Goal: Communication & Community: Participate in discussion

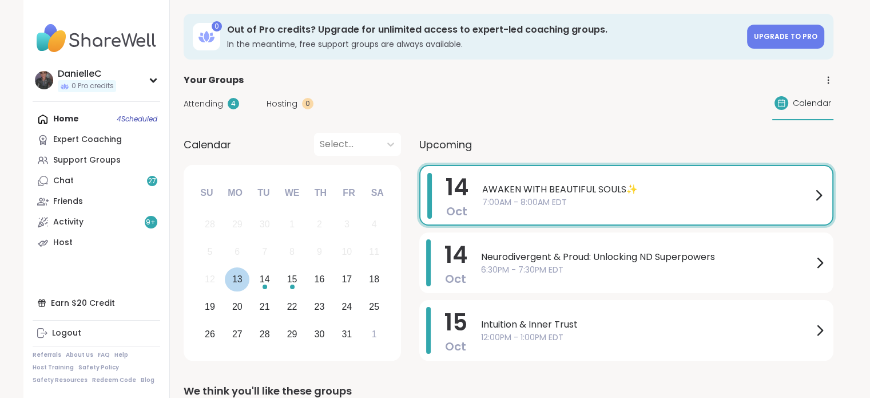
click at [238, 280] on div "13" at bounding box center [237, 278] width 10 height 15
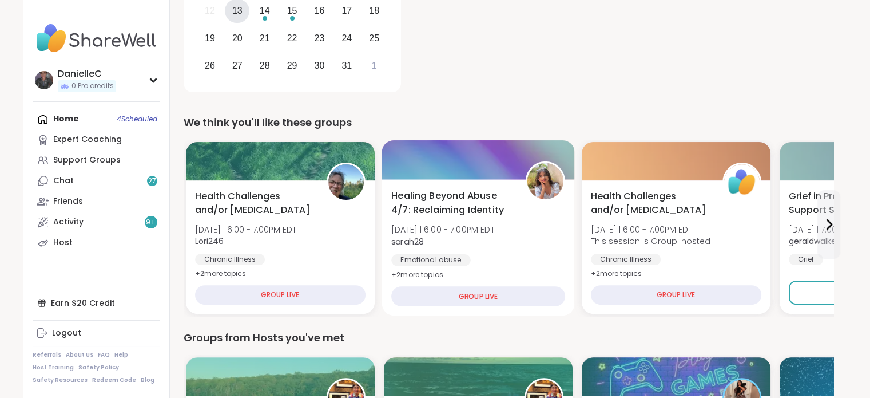
scroll to position [286, 0]
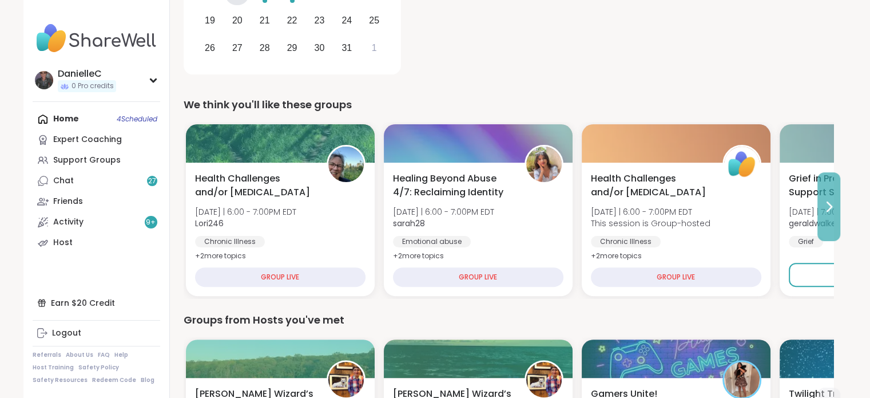
click at [834, 197] on button at bounding box center [829, 206] width 23 height 69
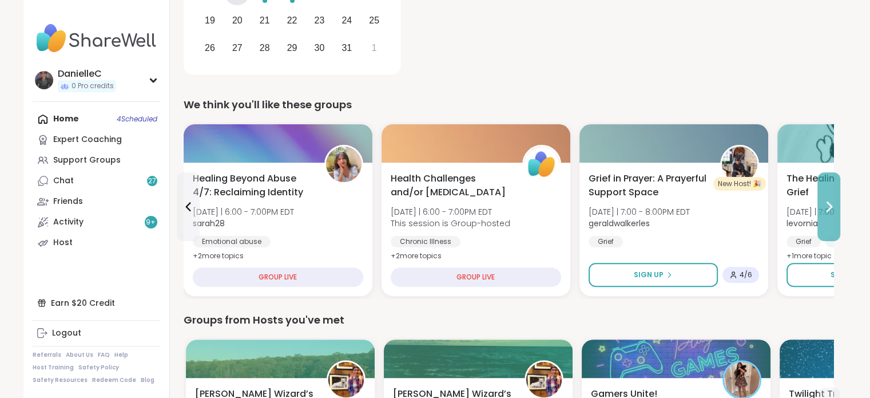
click at [834, 197] on button at bounding box center [829, 206] width 23 height 69
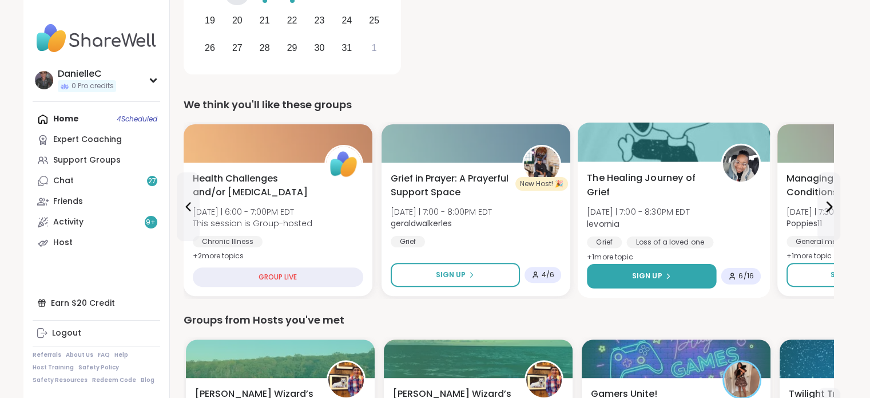
click at [690, 271] on button "Sign Up" at bounding box center [651, 276] width 129 height 25
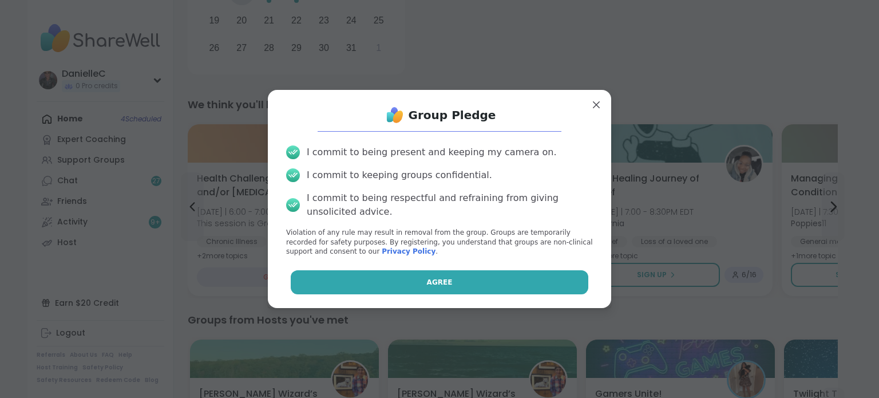
click at [433, 278] on span "Agree" at bounding box center [440, 282] width 26 height 10
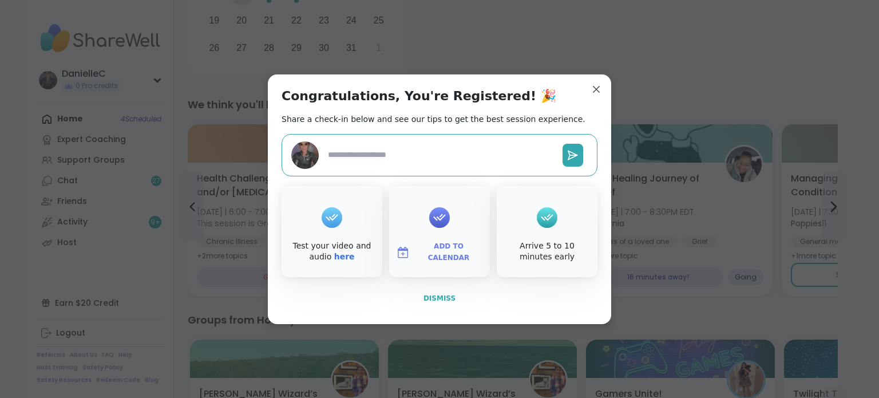
type textarea "*"
click at [431, 299] on span "Dismiss" at bounding box center [439, 298] width 32 height 8
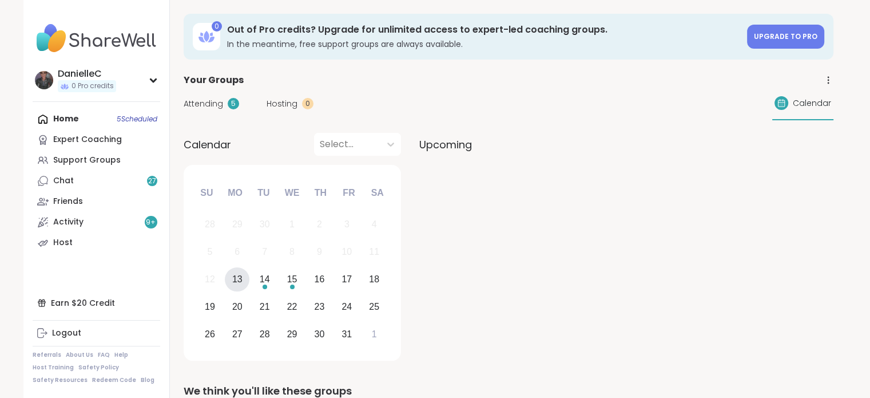
scroll to position [0, 0]
click at [240, 281] on div "13" at bounding box center [237, 278] width 10 height 15
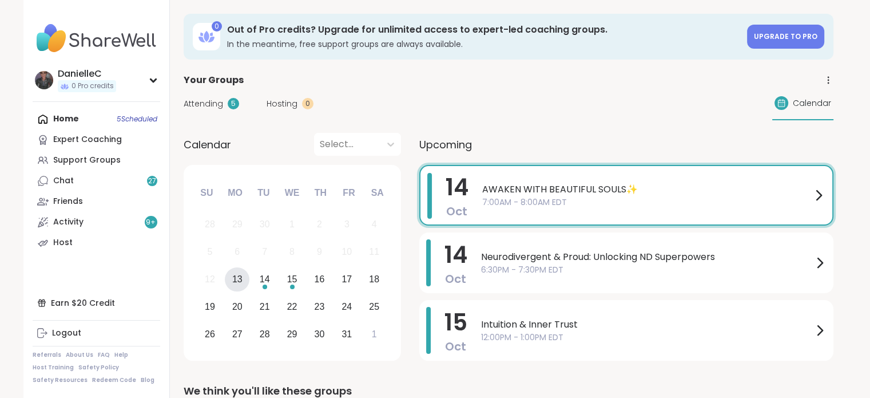
click at [240, 276] on div "13" at bounding box center [237, 278] width 10 height 15
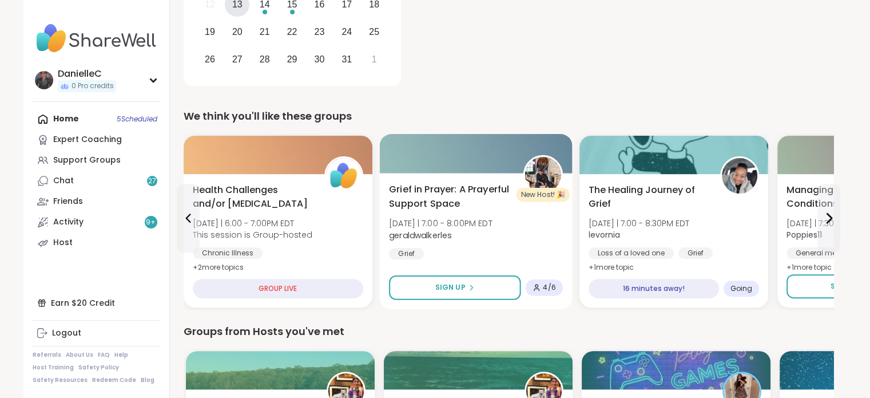
scroll to position [286, 0]
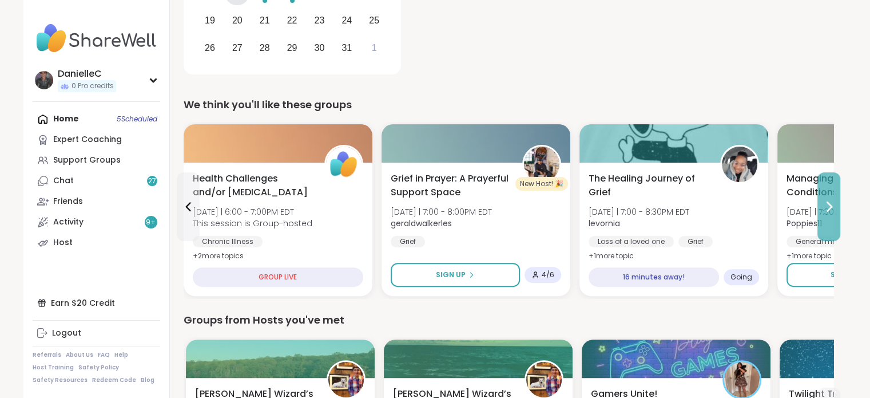
click at [829, 200] on icon at bounding box center [829, 207] width 14 height 14
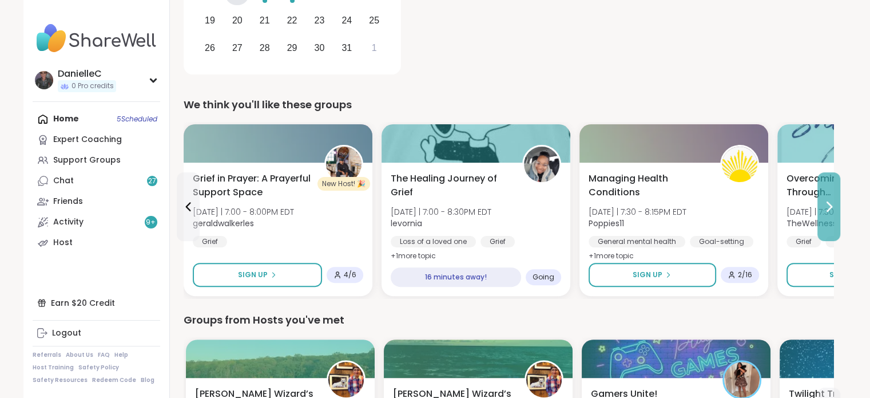
click at [829, 200] on icon at bounding box center [829, 207] width 14 height 14
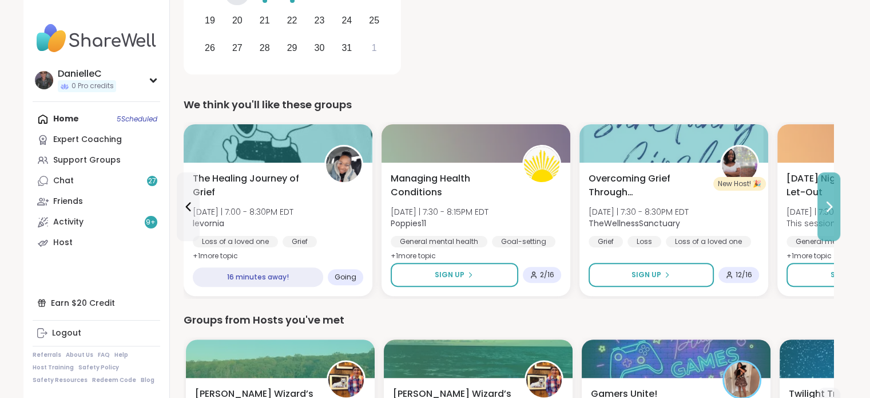
click at [829, 200] on icon at bounding box center [829, 207] width 14 height 14
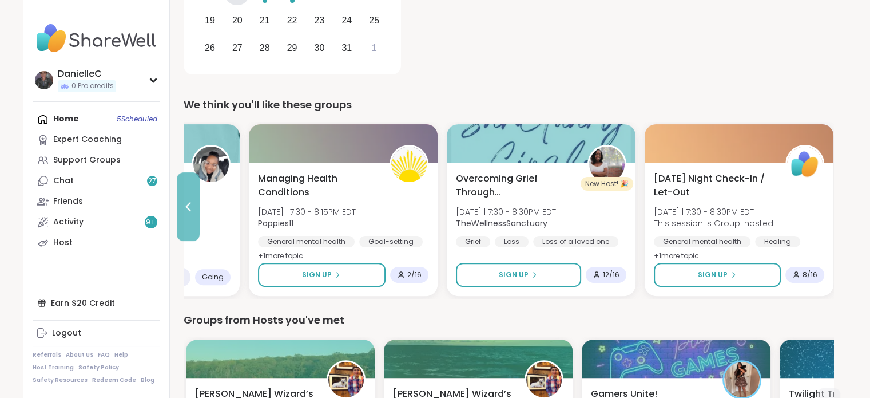
click at [186, 216] on button at bounding box center [188, 206] width 23 height 69
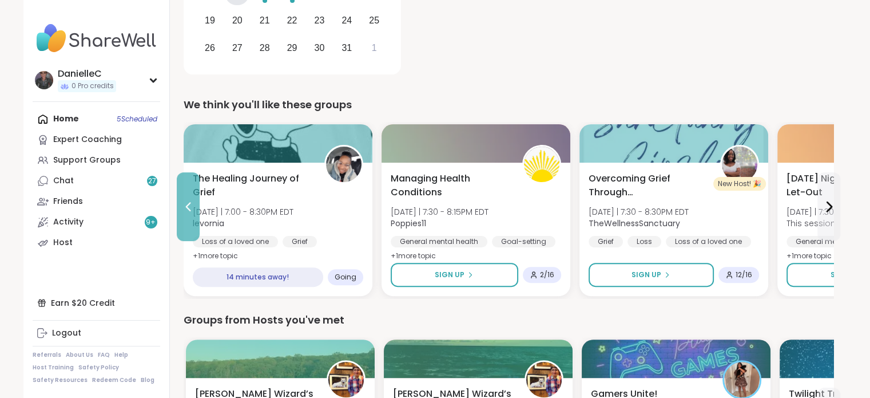
click at [186, 216] on button at bounding box center [188, 206] width 23 height 69
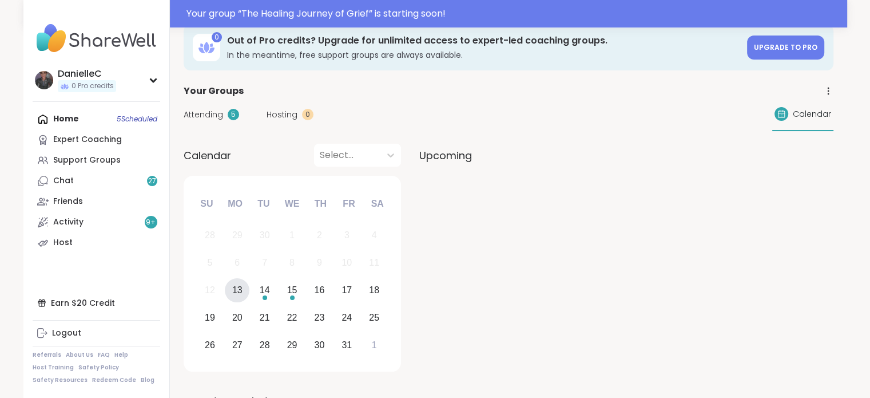
scroll to position [0, 0]
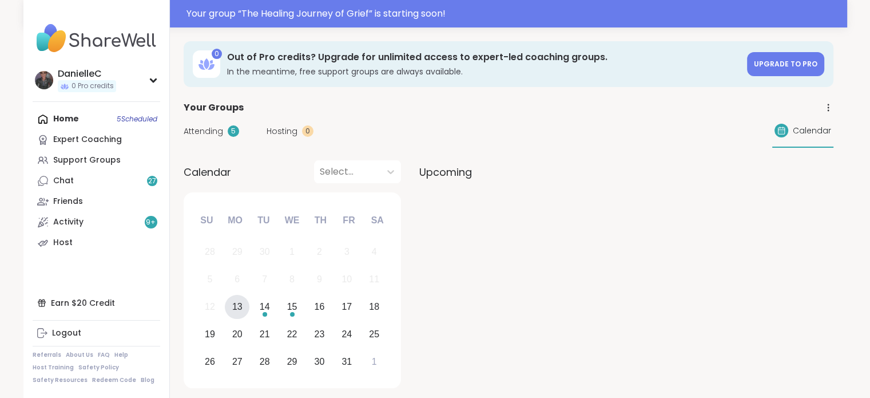
click at [237, 307] on div "13" at bounding box center [237, 306] width 10 height 15
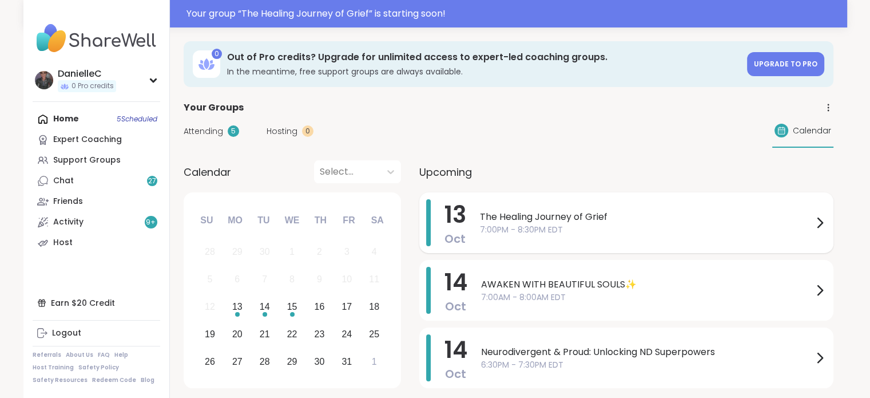
click at [817, 220] on icon at bounding box center [820, 223] width 14 height 14
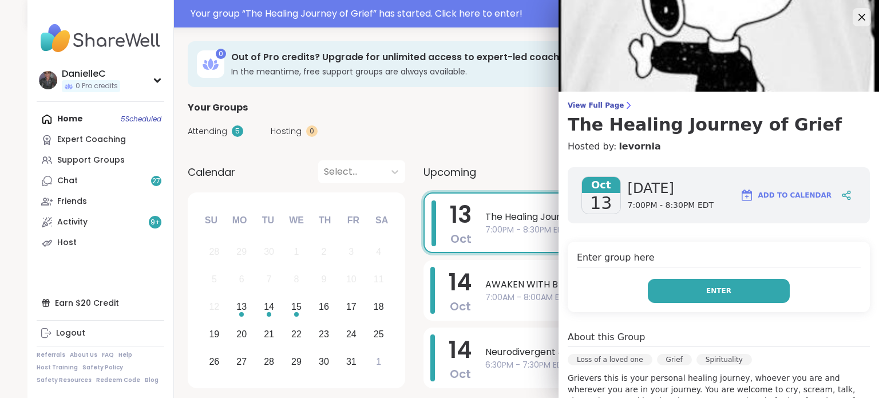
click at [759, 293] on button "Enter" at bounding box center [719, 291] width 142 height 24
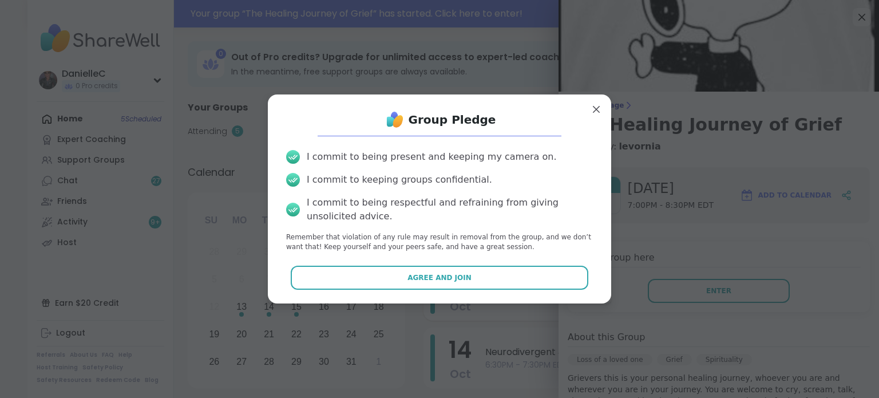
click at [448, 280] on span "Agree and Join" at bounding box center [439, 277] width 64 height 10
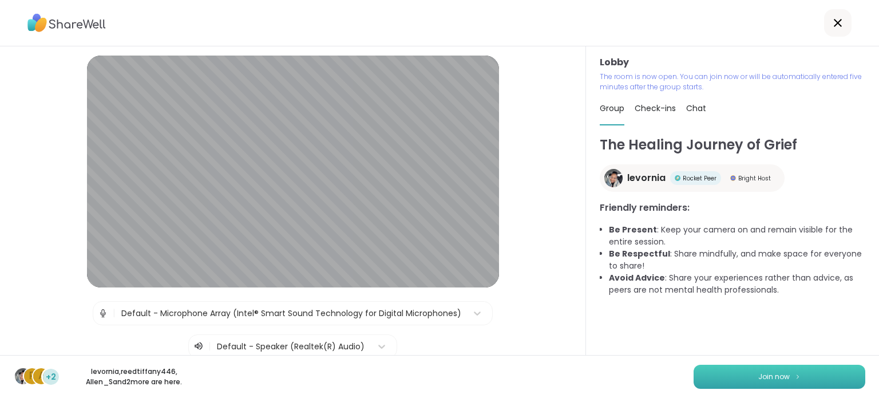
click at [792, 382] on button "Join now" at bounding box center [780, 376] width 172 height 24
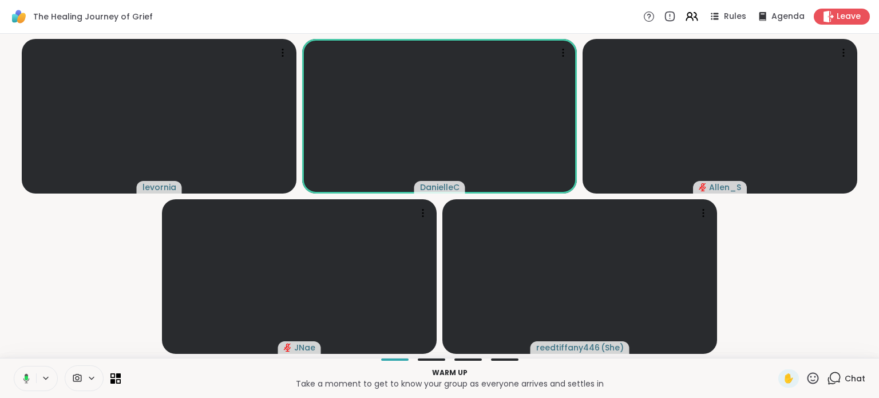
click at [84, 374] on span at bounding box center [76, 378] width 22 height 11
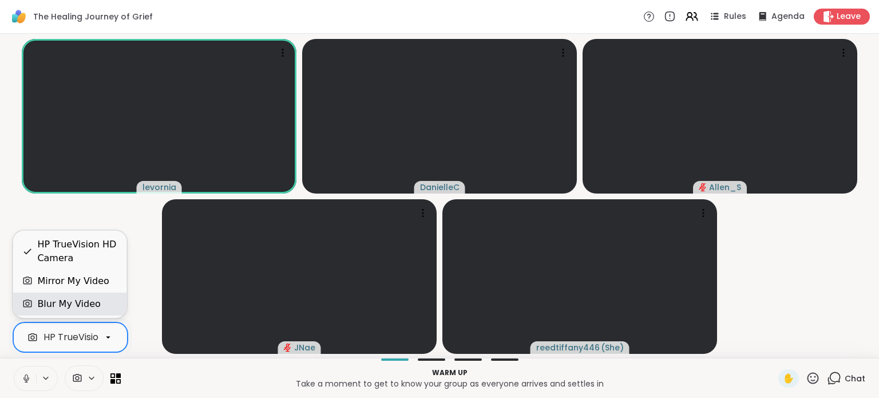
click at [66, 304] on div "Blur My Video" at bounding box center [68, 304] width 63 height 14
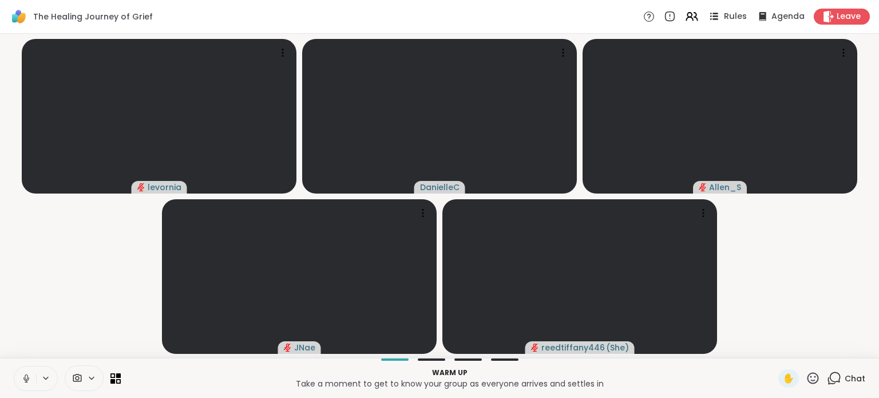
click at [727, 17] on span "Rules" at bounding box center [735, 17] width 23 height 12
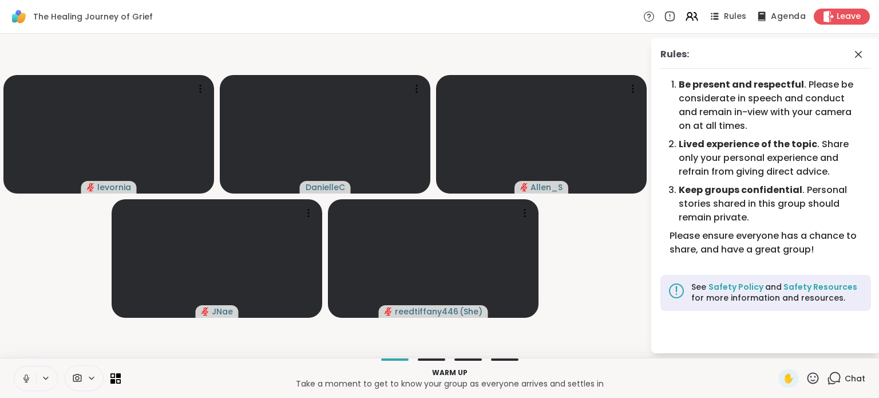
click at [785, 14] on span "Agenda" at bounding box center [788, 17] width 35 height 12
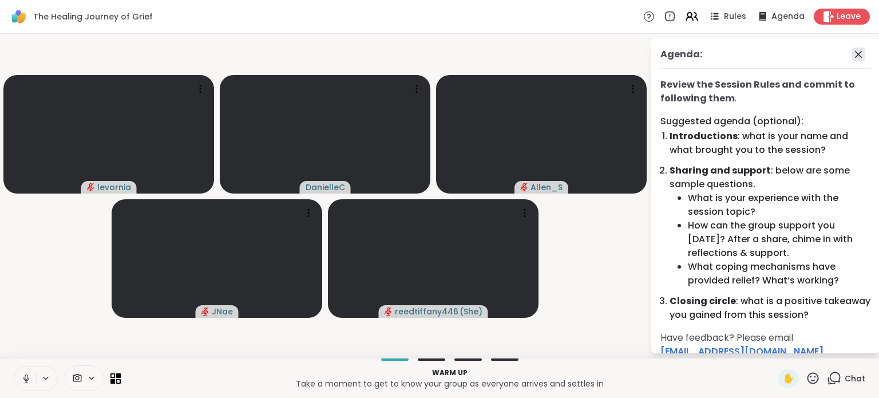
click at [851, 58] on icon at bounding box center [858, 54] width 14 height 14
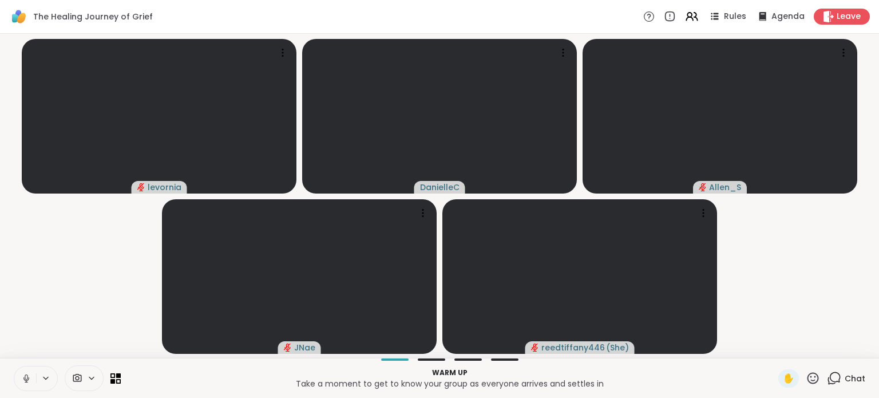
click at [835, 375] on div "Chat" at bounding box center [846, 378] width 38 height 18
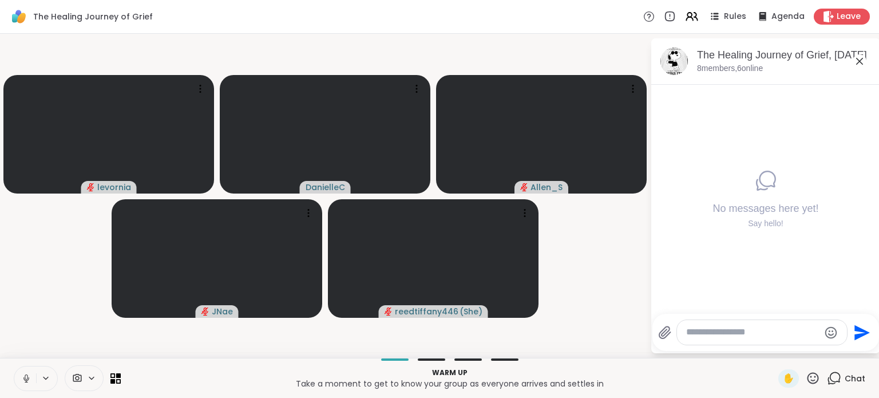
click at [859, 60] on icon at bounding box center [860, 61] width 14 height 14
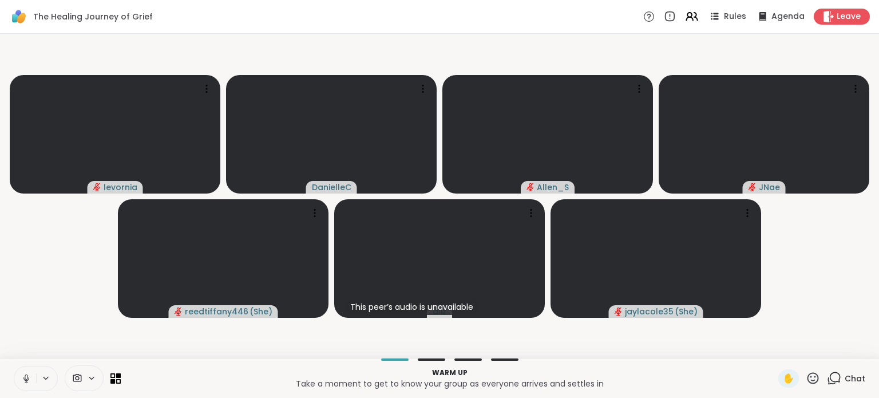
click at [25, 377] on icon at bounding box center [26, 376] width 3 height 5
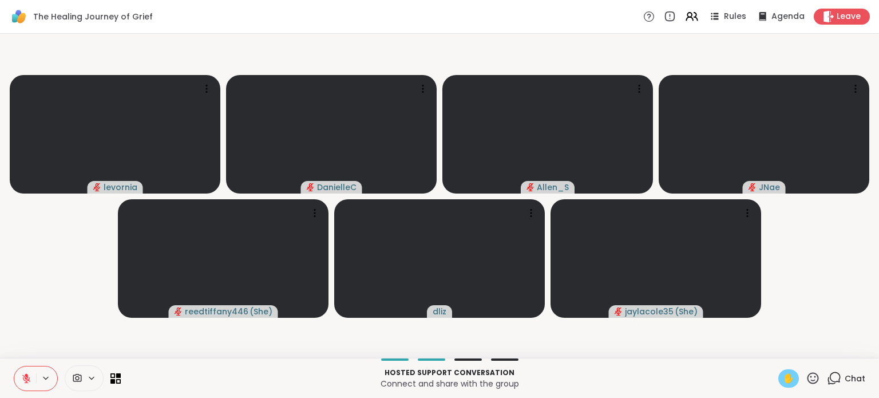
click at [783, 377] on span "✋" at bounding box center [788, 378] width 11 height 14
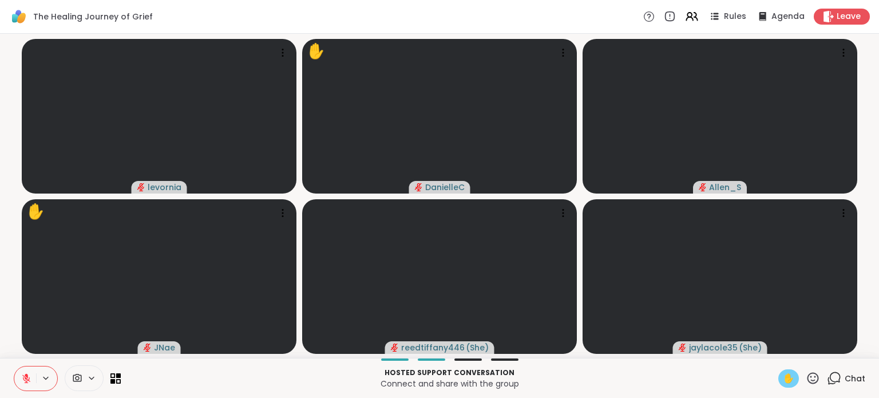
click at [30, 369] on button at bounding box center [25, 378] width 22 height 24
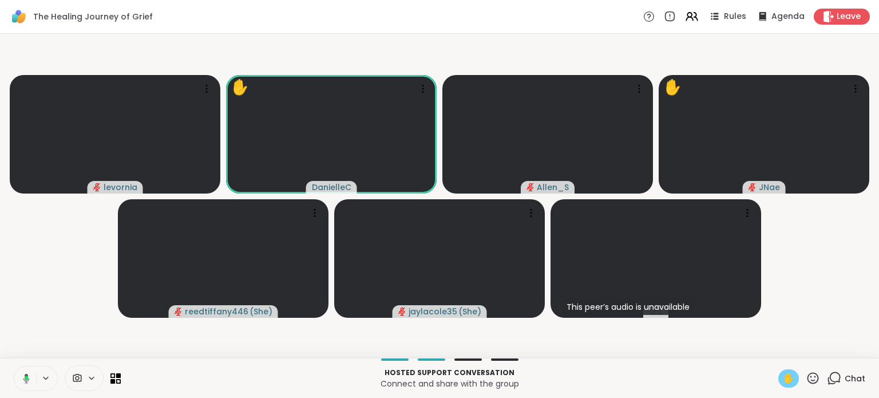
click at [26, 377] on icon at bounding box center [26, 377] width 3 height 5
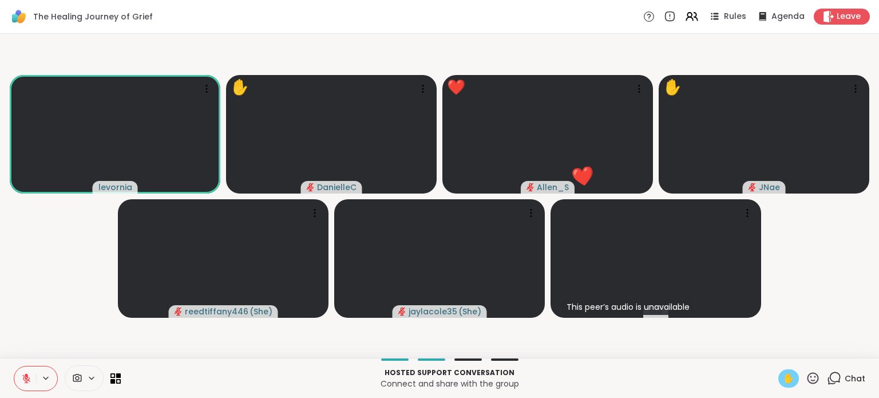
click at [783, 382] on span "✋" at bounding box center [788, 378] width 11 height 14
click at [783, 377] on span "✋" at bounding box center [788, 378] width 11 height 14
drag, startPoint x: 776, startPoint y: 379, endPoint x: 783, endPoint y: 378, distance: 7.0
click at [783, 378] on span "✋" at bounding box center [788, 378] width 11 height 14
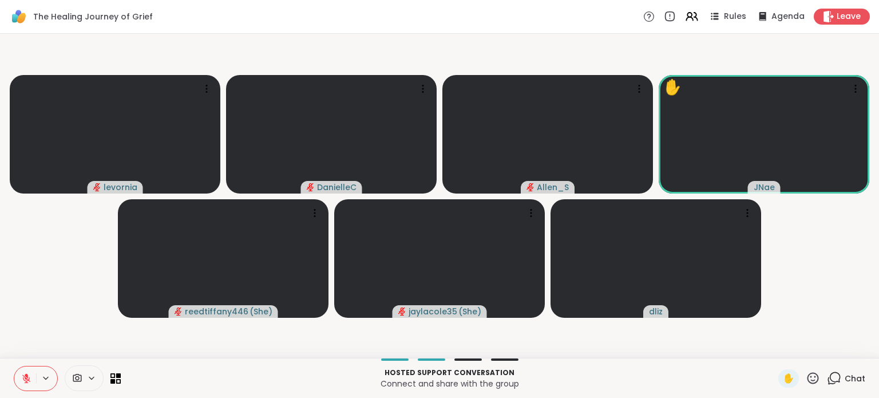
click at [806, 379] on icon at bounding box center [813, 378] width 14 height 14
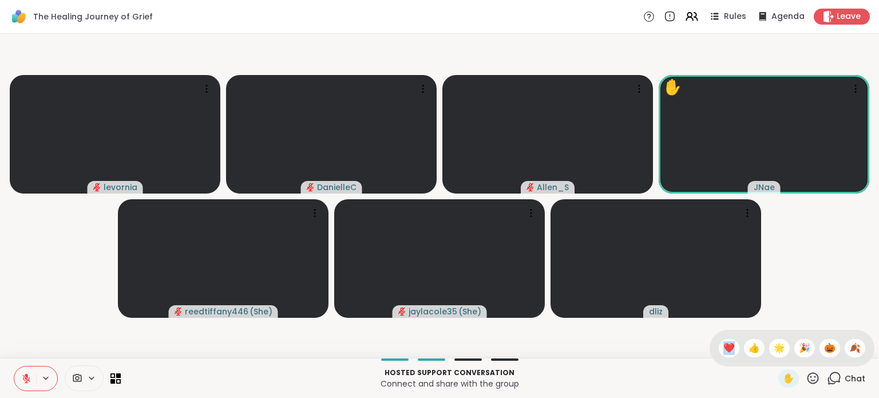
click at [723, 343] on span "❤️" at bounding box center [728, 348] width 11 height 14
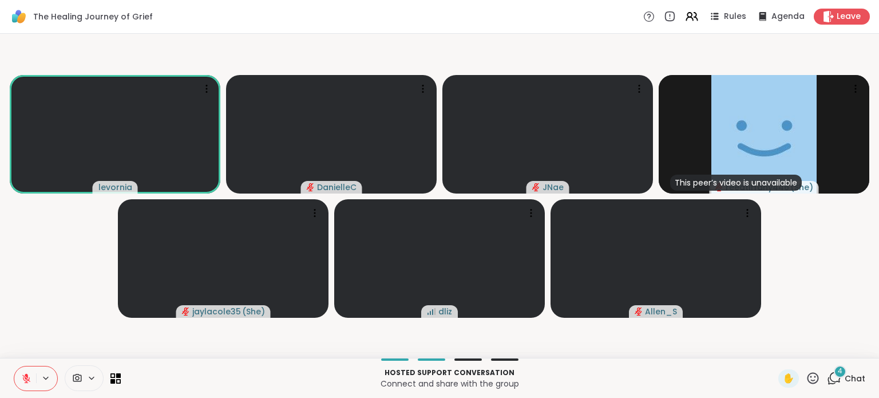
click at [834, 373] on div "4" at bounding box center [840, 371] width 13 height 13
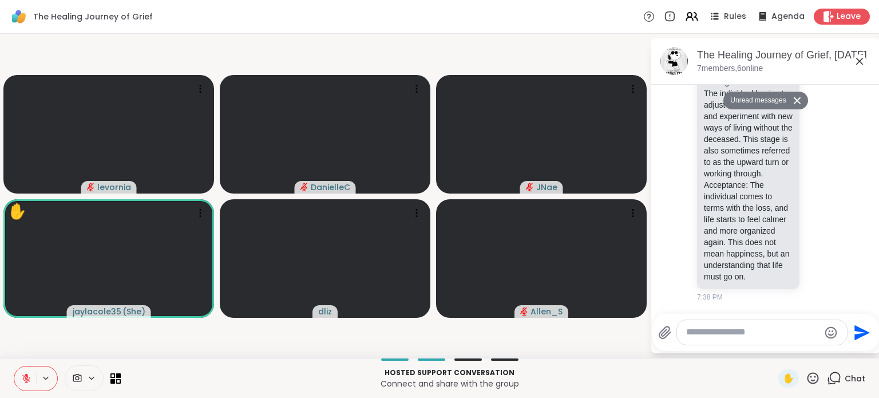
scroll to position [869, 0]
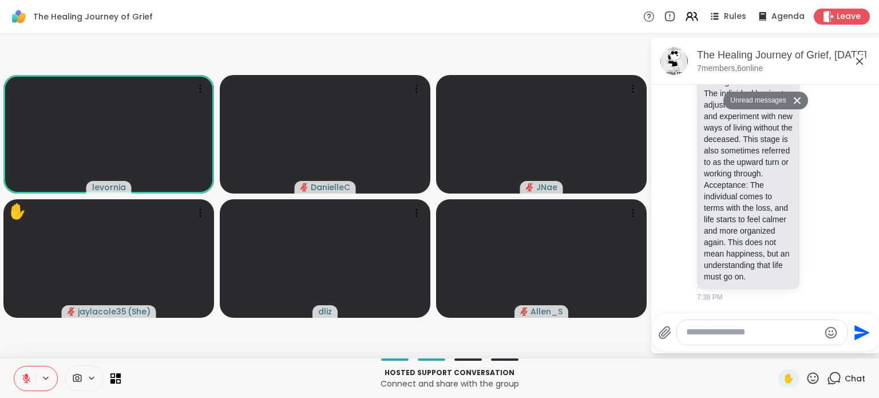
click at [719, 332] on textarea "Type your message" at bounding box center [752, 332] width 133 height 12
type textarea "***"
click at [857, 334] on icon "Send" at bounding box center [863, 331] width 15 height 15
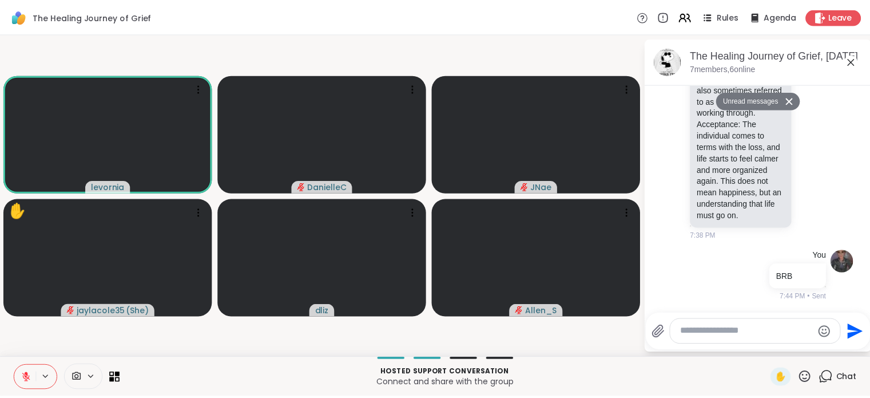
scroll to position [902, 0]
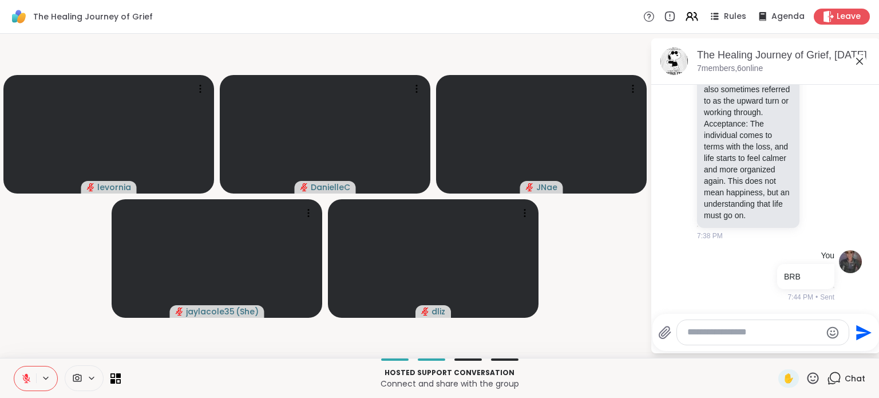
click at [26, 379] on icon at bounding box center [26, 378] width 10 height 10
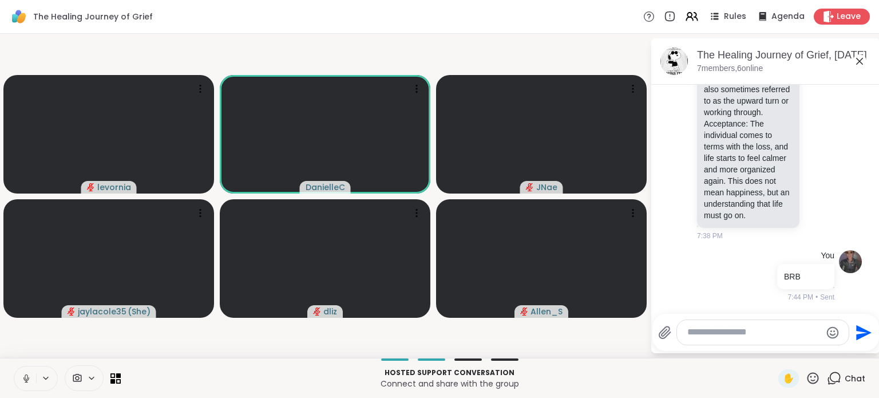
click at [26, 378] on icon at bounding box center [26, 378] width 10 height 10
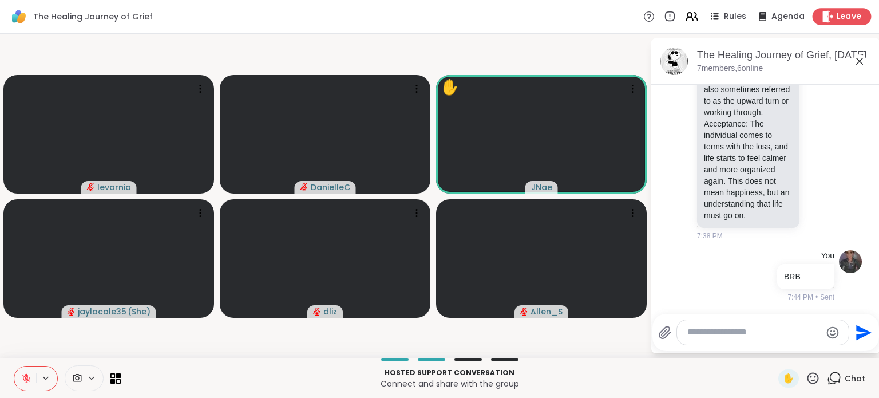
click at [837, 11] on span "Leave" at bounding box center [849, 17] width 25 height 12
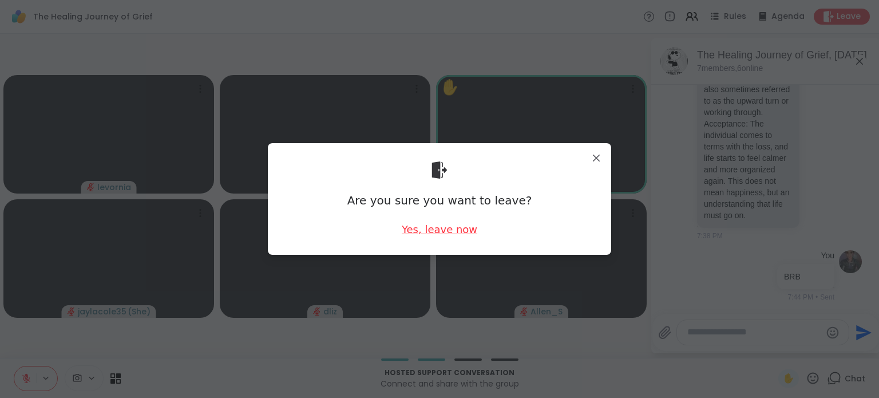
click at [428, 231] on div "Yes, leave now" at bounding box center [440, 229] width 76 height 14
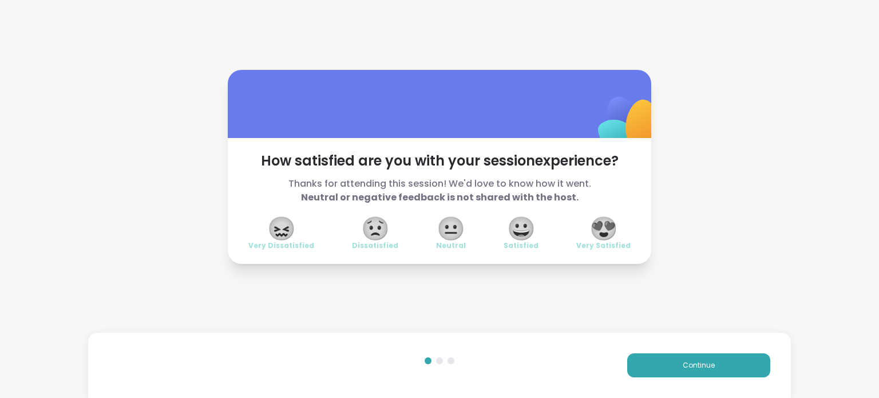
click at [596, 223] on span "😍" at bounding box center [603, 228] width 29 height 21
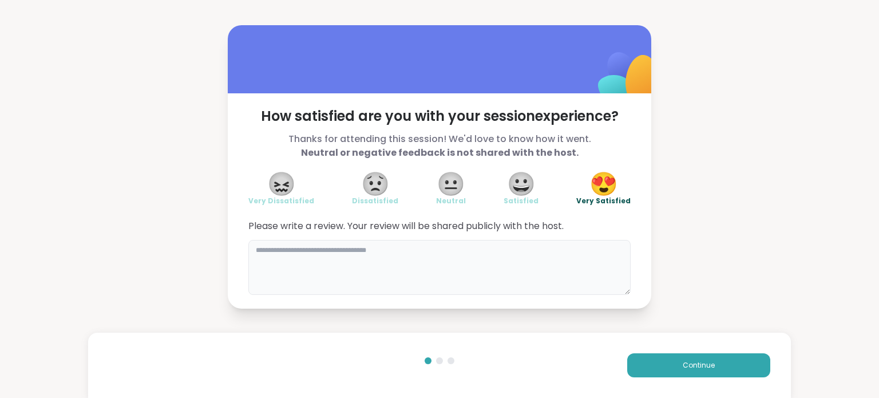
click at [279, 260] on textarea at bounding box center [439, 267] width 382 height 55
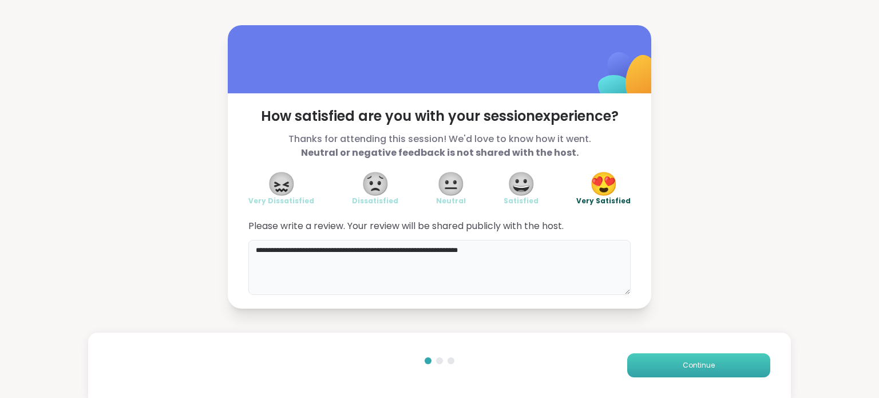
type textarea "**********"
click at [740, 364] on button "Continue" at bounding box center [698, 365] width 143 height 24
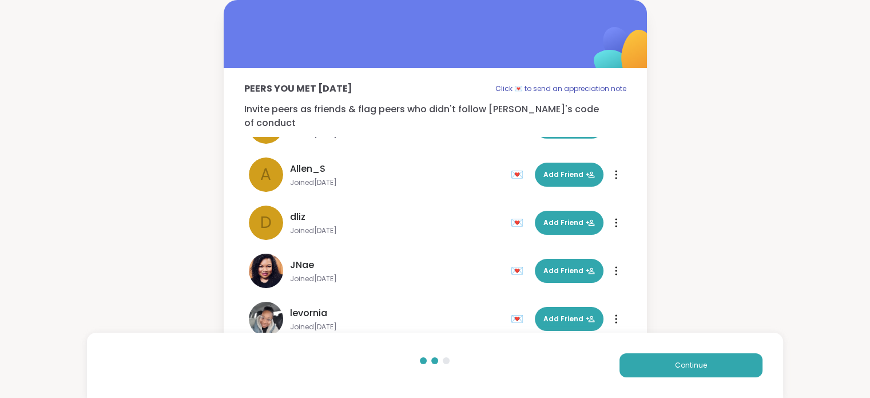
scroll to position [18, 0]
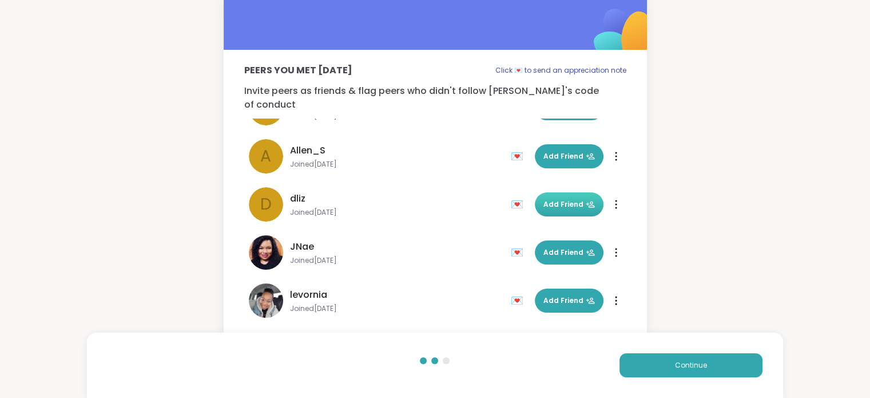
click at [555, 199] on span "Add Friend" at bounding box center [569, 204] width 51 height 10
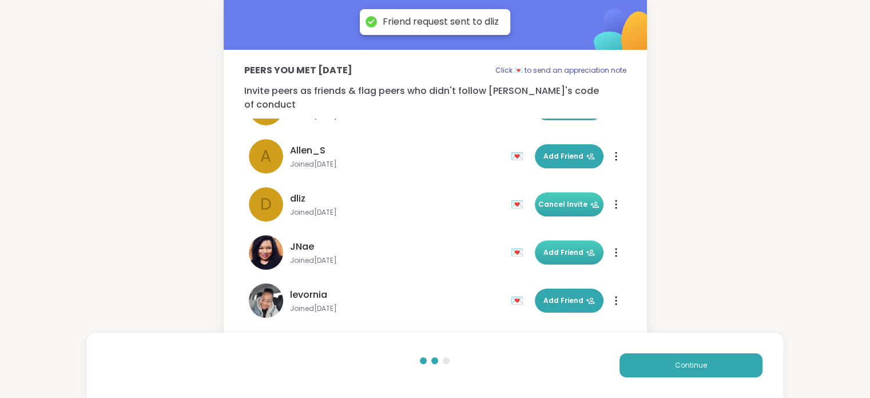
click at [563, 244] on button "Add Friend" at bounding box center [569, 252] width 69 height 24
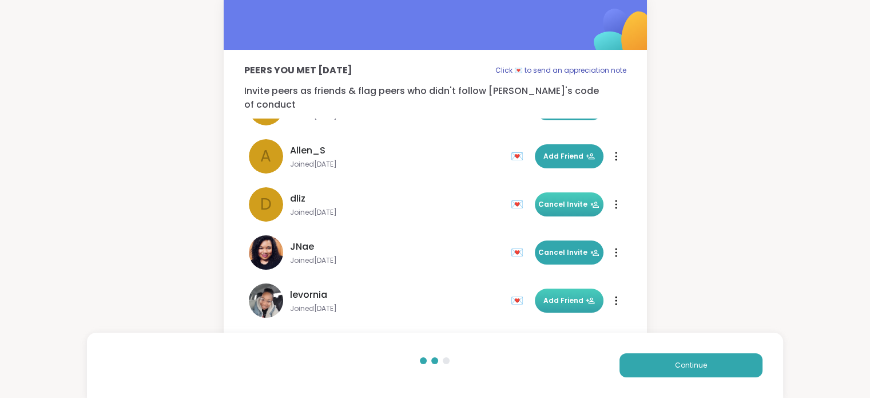
click at [561, 295] on span "Add Friend" at bounding box center [569, 300] width 51 height 10
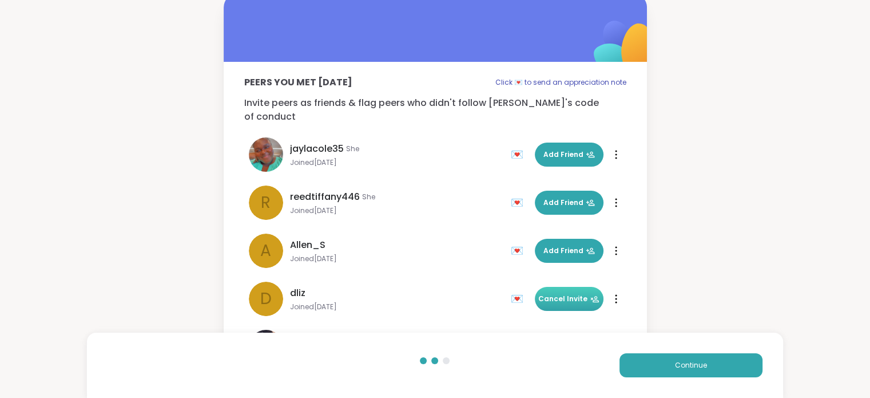
scroll to position [0, 0]
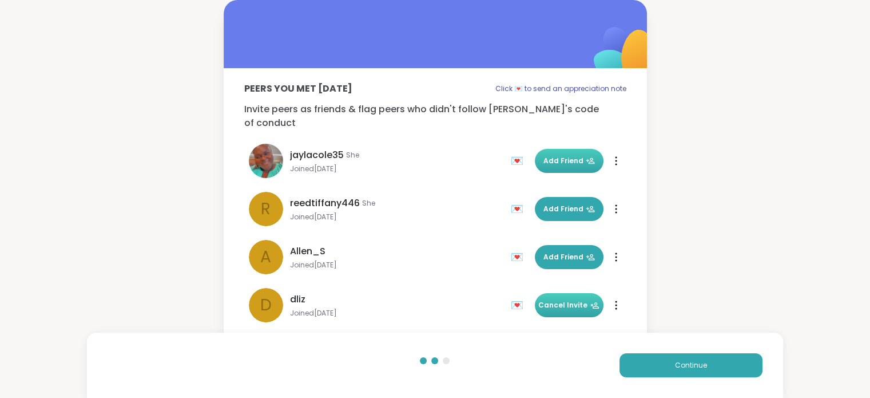
click at [562, 156] on span "Add Friend" at bounding box center [569, 161] width 51 height 10
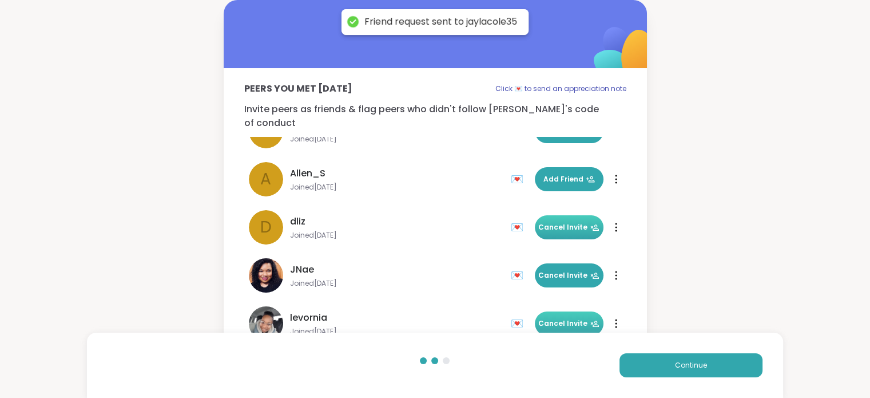
scroll to position [82, 0]
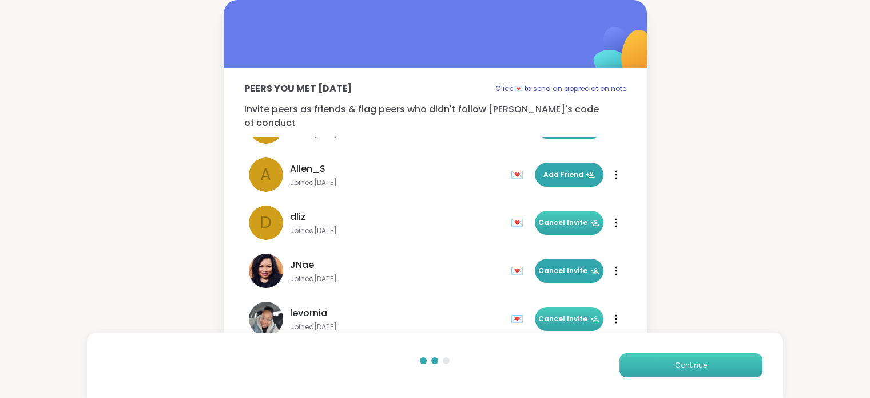
click at [677, 368] on button "Continue" at bounding box center [691, 365] width 143 height 24
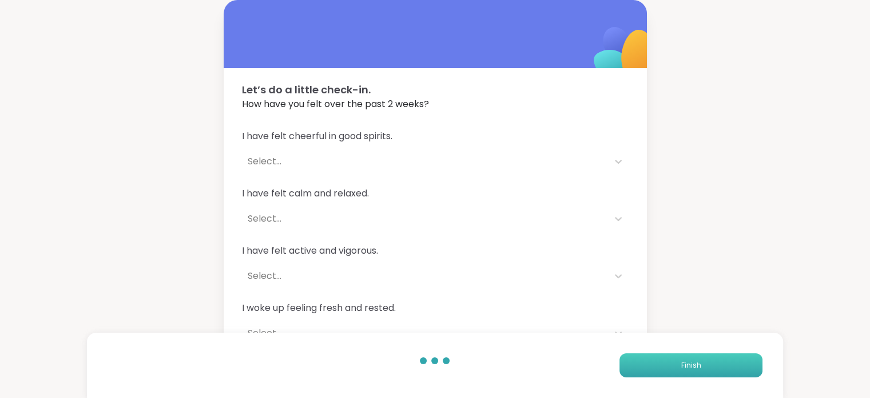
click at [678, 366] on button "Finish" at bounding box center [691, 365] width 143 height 24
